Goal: Task Accomplishment & Management: Manage account settings

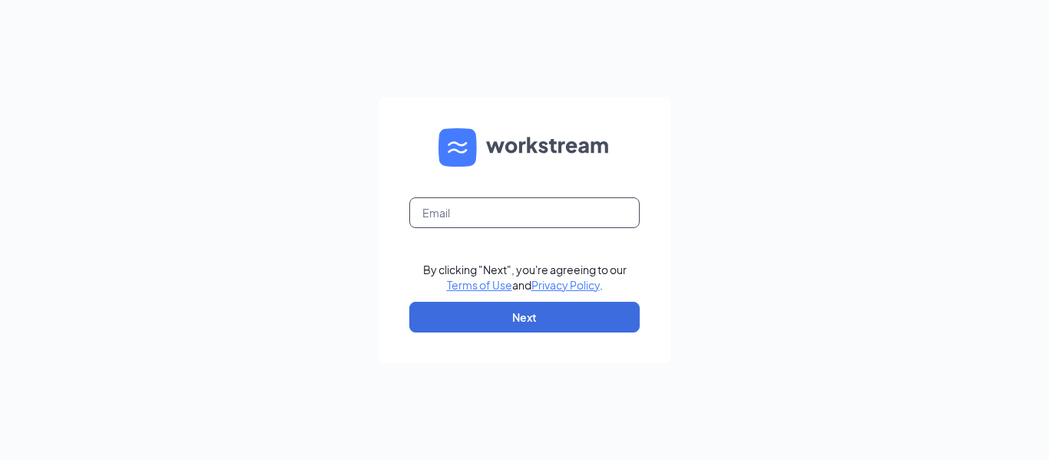
click at [547, 201] on input "text" at bounding box center [524, 212] width 230 height 31
type input "amanda.roan@choptsalad.com"
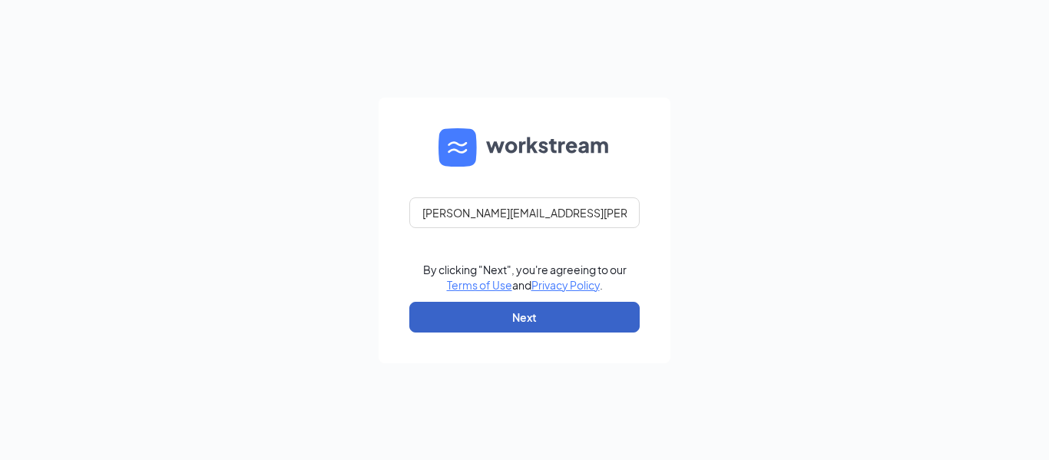
click at [559, 317] on button "Next" at bounding box center [524, 317] width 230 height 31
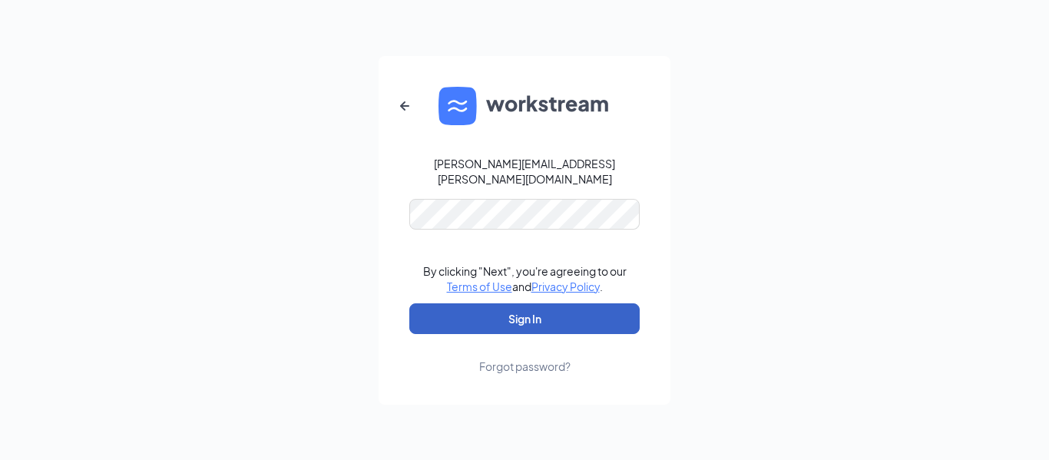
click at [522, 312] on button "Sign In" at bounding box center [524, 318] width 230 height 31
